Goal: Task Accomplishment & Management: Manage account settings

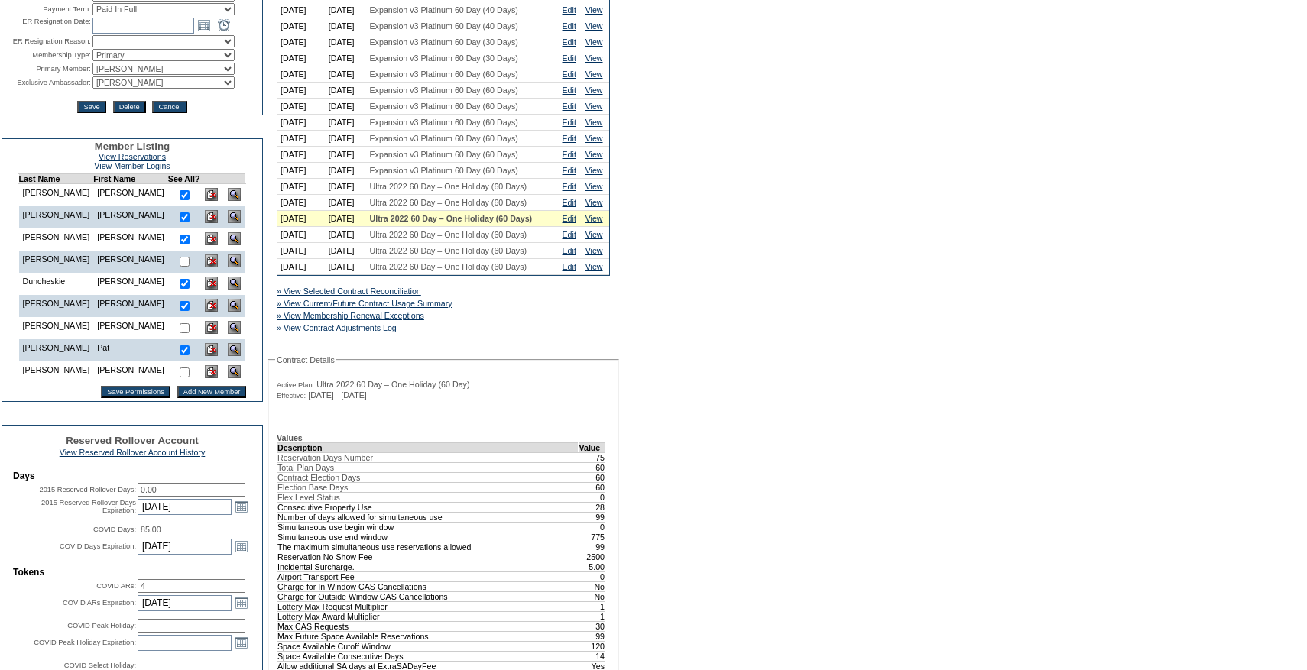
scroll to position [455, 0]
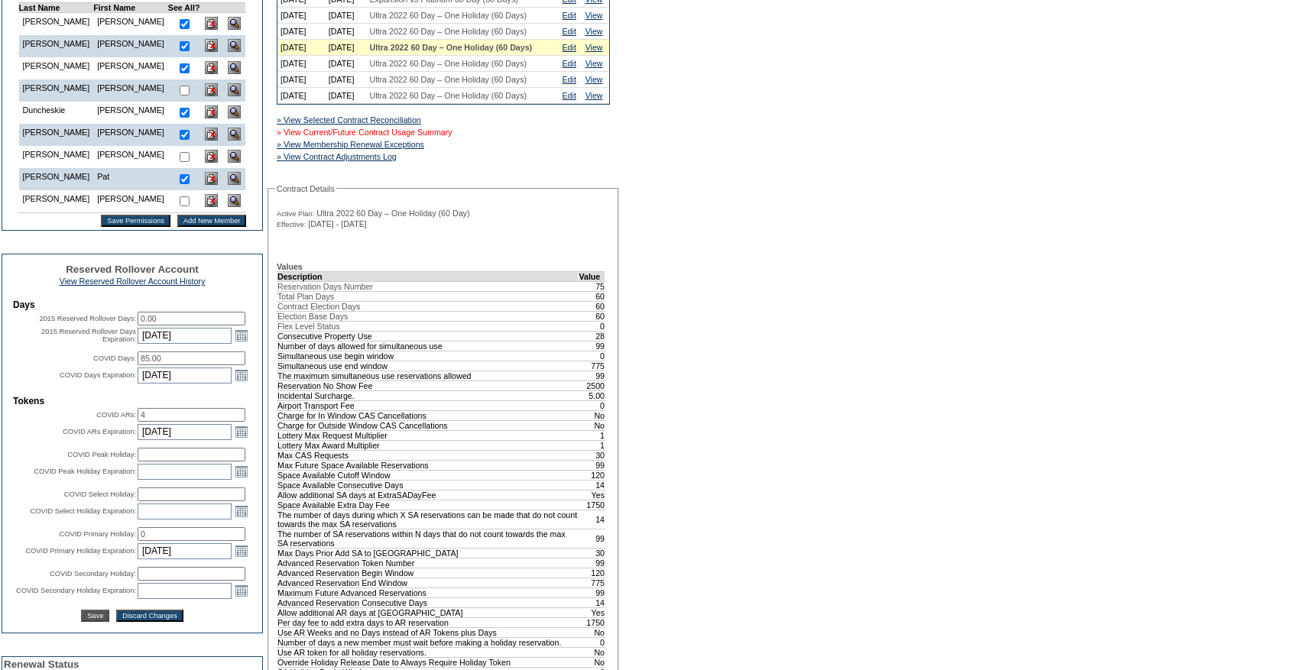
click at [415, 137] on link "» View Current/Future Contract Usage Summary" at bounding box center [365, 132] width 176 height 9
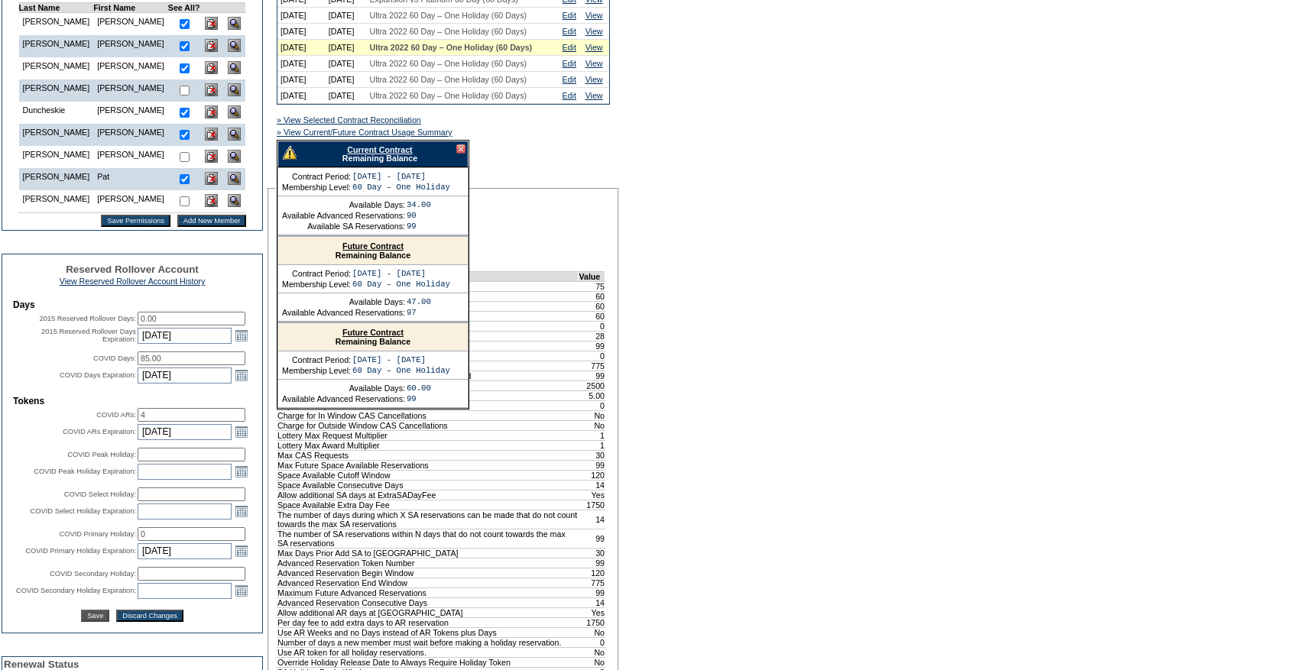
click at [354, 154] on link "Current Contract" at bounding box center [379, 149] width 65 height 9
click at [198, 365] on input "85.00" at bounding box center [192, 358] width 108 height 14
type input "70"
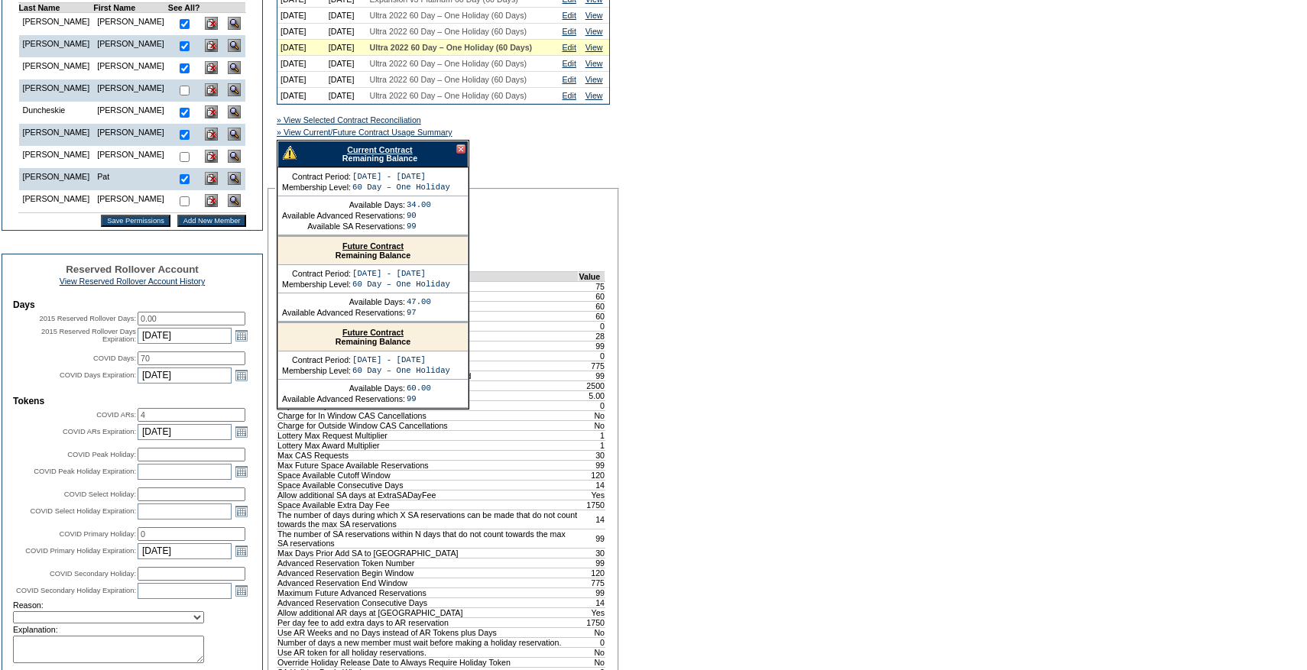
click at [693, 316] on div "A B C D E F G H I J K L M N O P Q R S T U V W X Y Z ER Accounts Edit Membership…" at bounding box center [653, 541] width 1307 height 1784
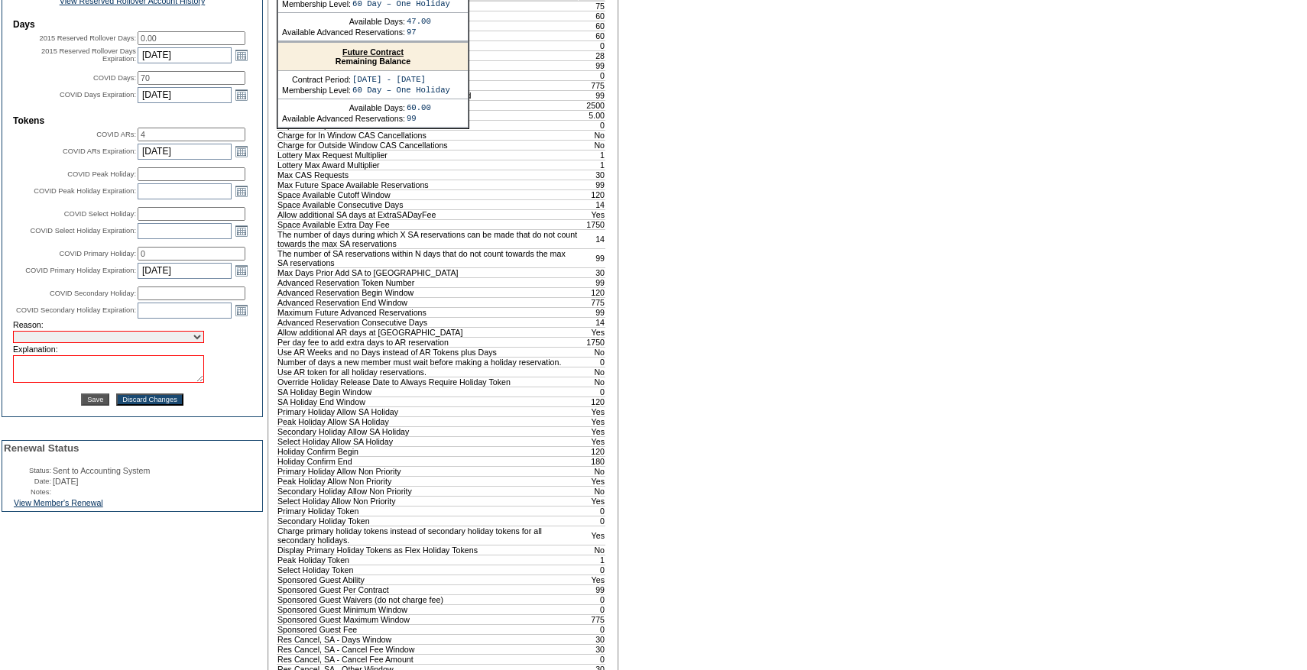
scroll to position [837, 0]
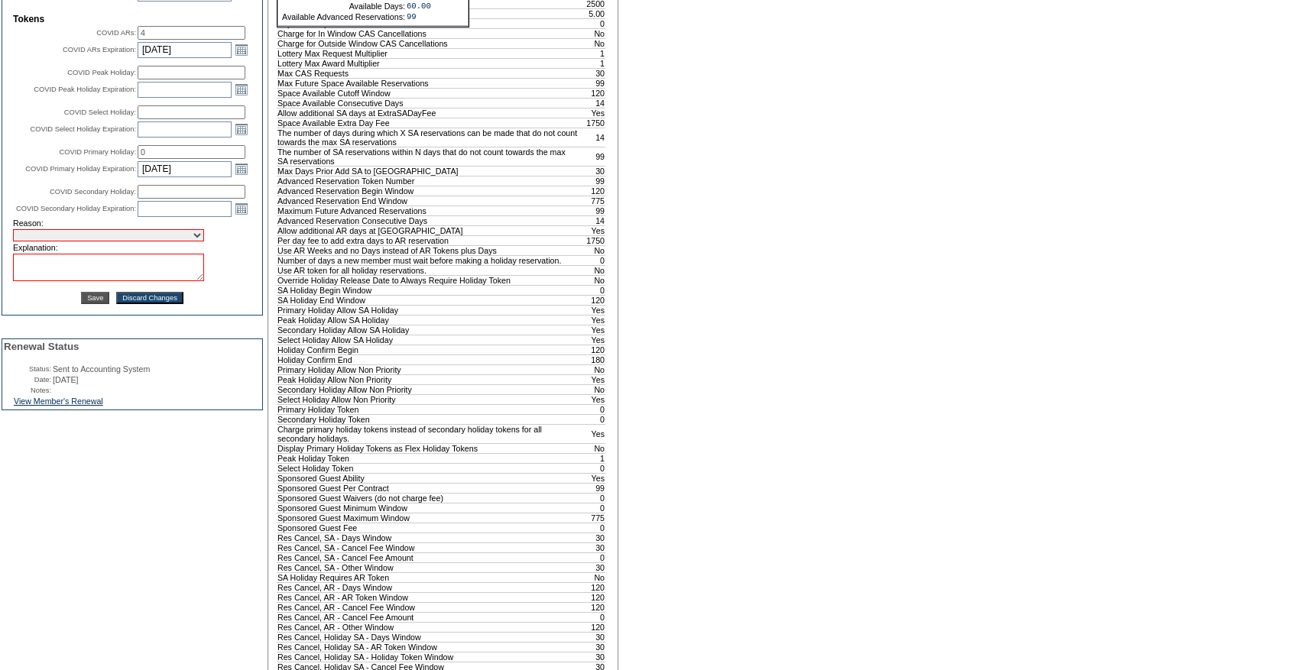
click at [123, 228] on td "Reason:" at bounding box center [132, 223] width 238 height 9
click at [123, 241] on select "Requested Transfer Exception Member Transfer Error Internal Correction Other Co…" at bounding box center [108, 235] width 191 height 12
select select "980"
click at [13, 241] on select "Requested Transfer Exception Member Transfer Error Internal Correction Other Co…" at bounding box center [108, 235] width 191 height 12
click at [112, 281] on textarea at bounding box center [108, 268] width 191 height 28
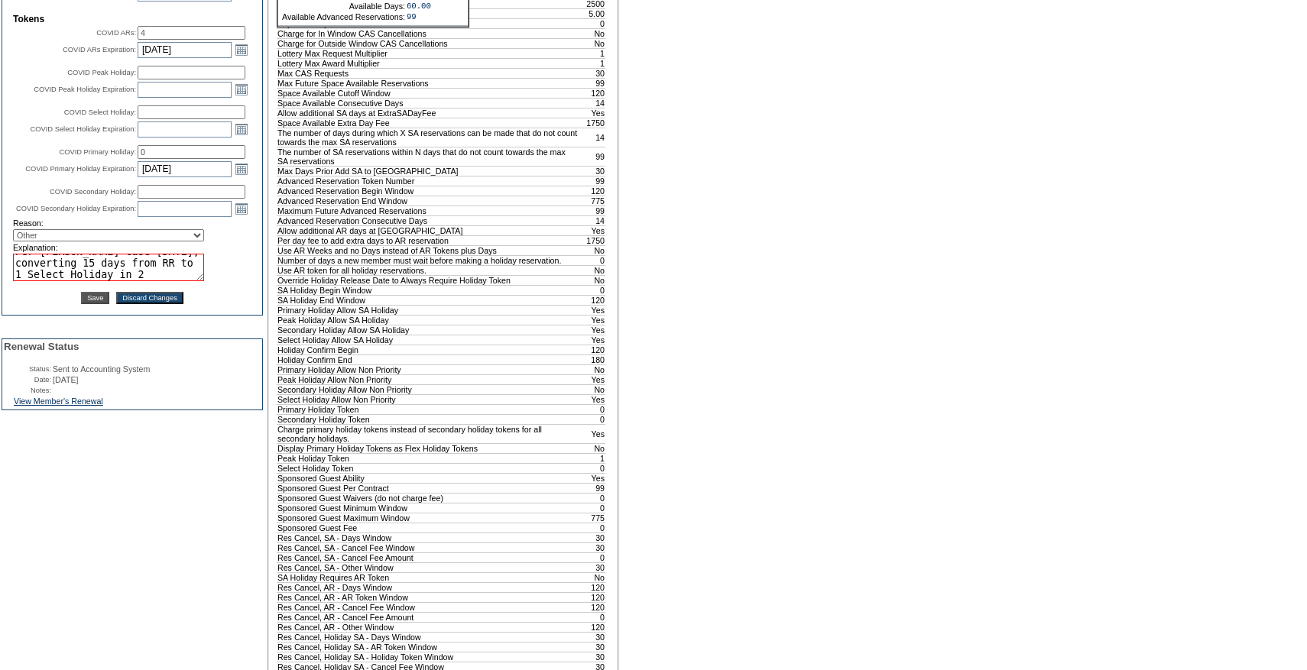
scroll to position [22, 0]
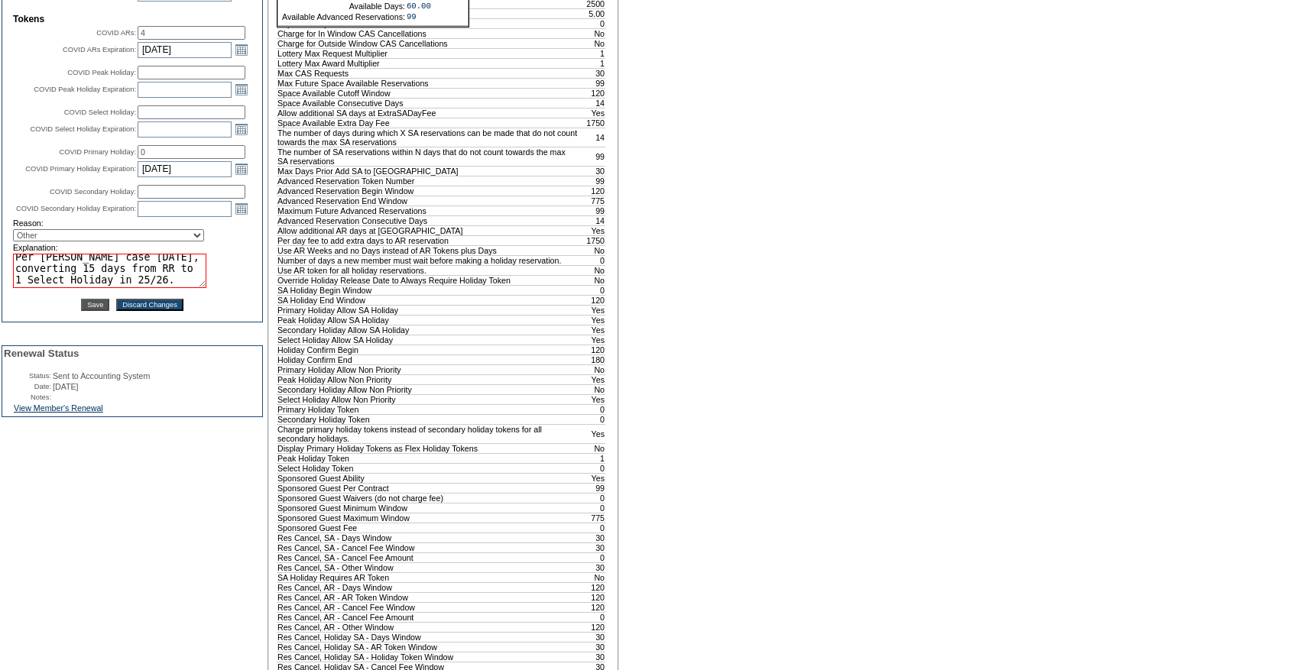
drag, startPoint x: 195, startPoint y: 325, endPoint x: 202, endPoint y: 343, distance: 19.6
click at [202, 288] on textarea "Per [PERSON_NAME] case [DATE], converting 15 days from RR to 1 Select Holiday i…" at bounding box center [109, 271] width 193 height 34
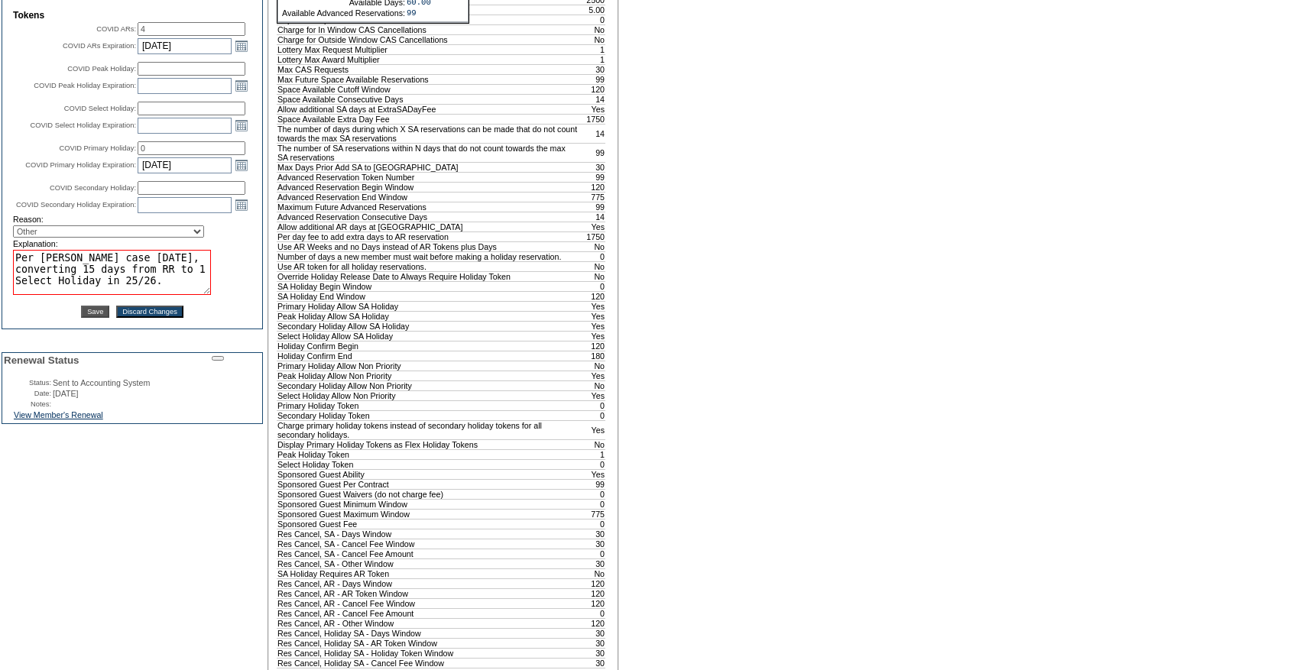
type textarea "Per [PERSON_NAME] case [DATE], converting 15 days from RR to 1 Select Holiday i…"
click at [613, 259] on fieldset "Contract Details Active Plan: Ultra 2022 60 Day – One Holiday (60 Day) Effectiv…" at bounding box center [442, 420] width 351 height 1245
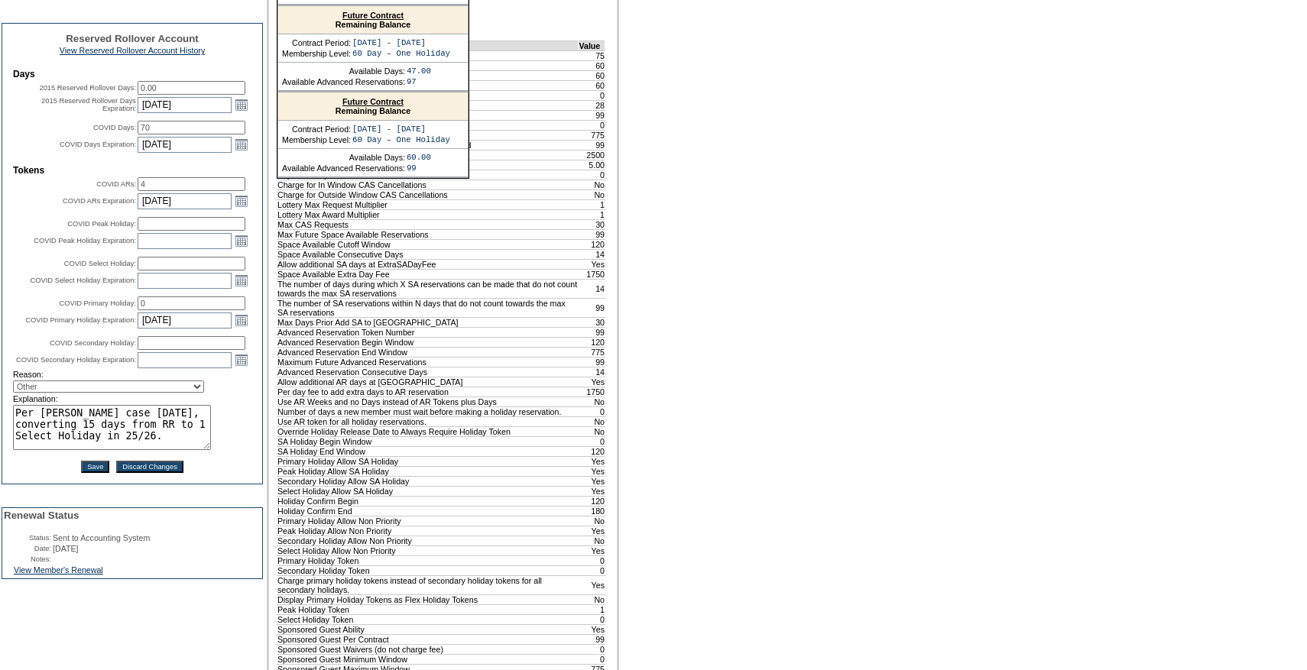
scroll to position [666, 0]
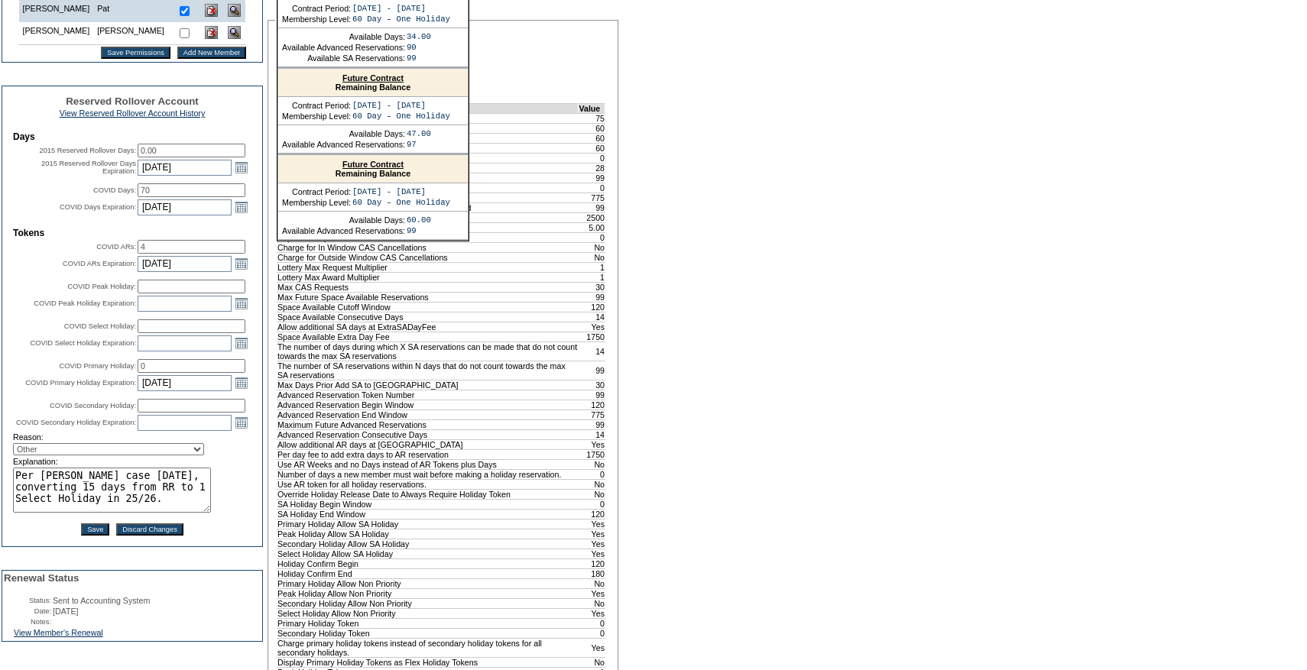
scroll to position [616, 0]
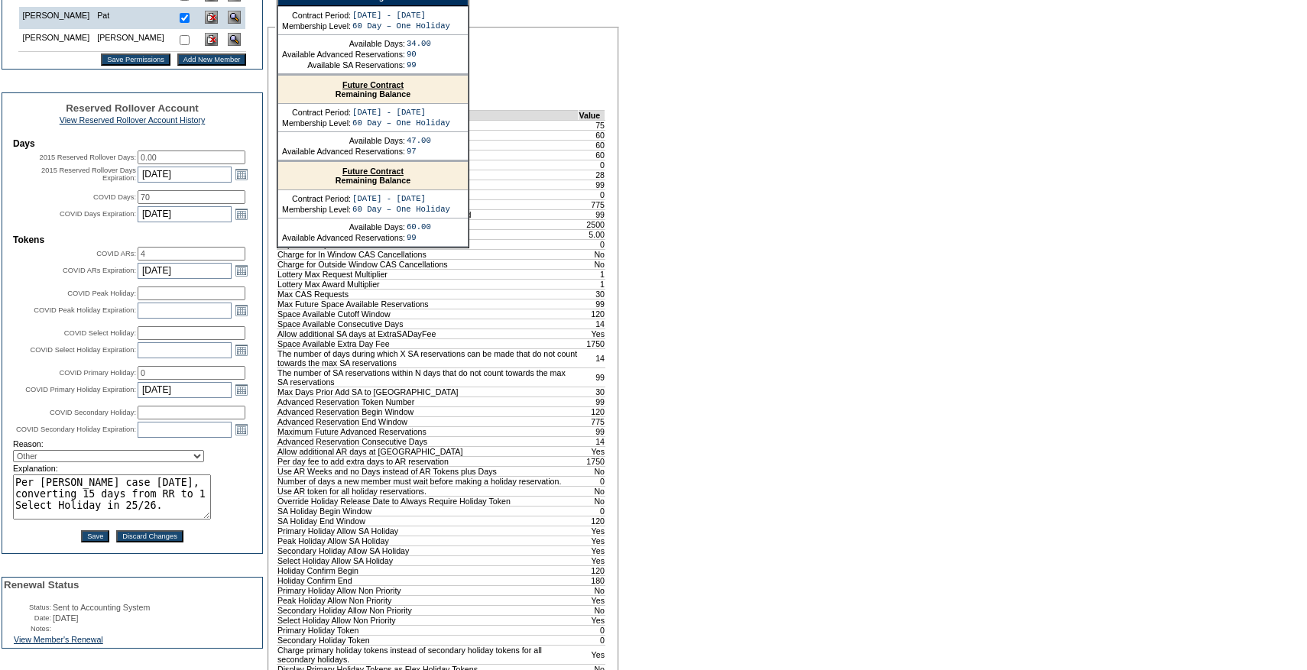
click at [144, 520] on textarea "Per [PERSON_NAME] case [DATE], converting 15 days from RR to 1 Select Holiday i…" at bounding box center [112, 496] width 198 height 45
click at [93, 542] on input "Save" at bounding box center [95, 536] width 28 height 12
